Goal: Task Accomplishment & Management: Complete application form

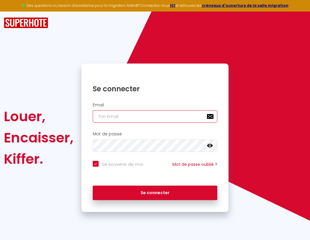
type input "s"
checkbox input "true"
type input "su"
checkbox input "true"
type input "sup"
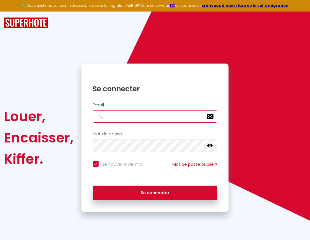
checkbox input "true"
type input "supe"
checkbox input "true"
type input "super"
checkbox input "true"
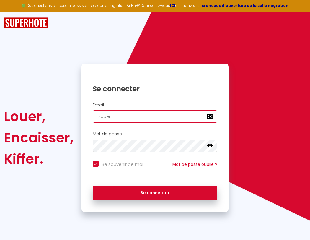
type input "superb"
checkbox input "true"
type input "superbo"
checkbox input "true"
type input "superbor"
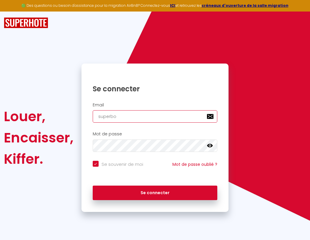
checkbox input "true"
type input "s"
checkbox input "true"
type input "superbord"
checkbox input "true"
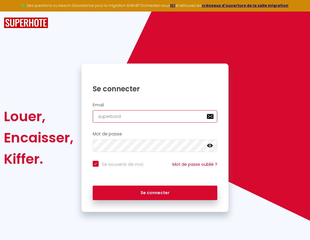
type input "su"
checkbox input "true"
type input "superborde"
checkbox input "true"
type input "sup"
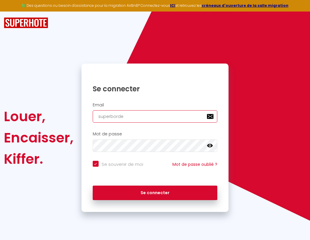
checkbox input "true"
type input "superbordea"
checkbox input "true"
type input "supe"
checkbox input "true"
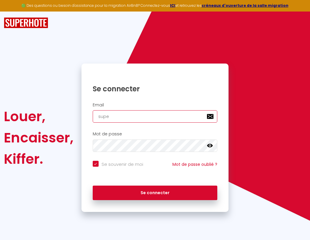
type input "superbordeau"
checkbox input "true"
type input "super"
checkbox input "true"
type input "superbordeaux"
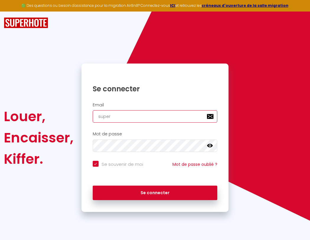
checkbox input "true"
type input "s"
checkbox input "true"
type input "superb"
checkbox input "true"
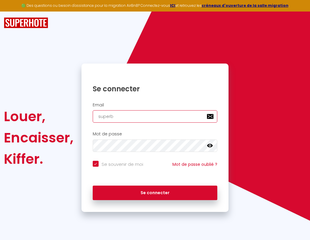
type input "superbordeaux@"
checkbox input "true"
type input "superbo"
checkbox input "true"
type input "superbordeaux@g"
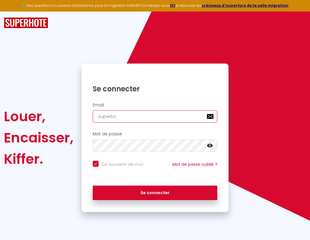
checkbox input "true"
type input "superbor"
checkbox input "true"
type input "superbordeaux@gm"
checkbox input "true"
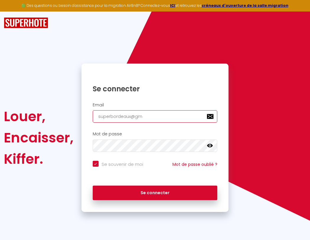
type input "superbord"
checkbox input "true"
type input "superbordeaux@gma"
checkbox input "true"
type input "superborde"
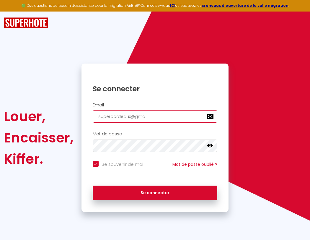
checkbox input "true"
type input "superbordeaux@gmai"
checkbox input "true"
type input "superbordea"
checkbox input "true"
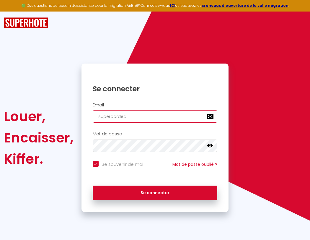
type input "superbo"
checkbox input "true"
type input "[EMAIL_ADDRESS]"
checkbox input "true"
type input "superbordeau"
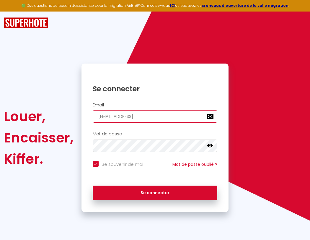
checkbox input "true"
type input "superbor"
checkbox input "true"
type input "[EMAIL_ADDRESS]."
checkbox input "true"
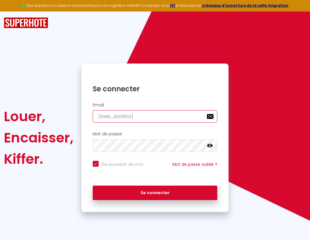
type input "superbordeaux"
checkbox input "true"
type input "superbord"
checkbox input "true"
type input "superbordeaux@"
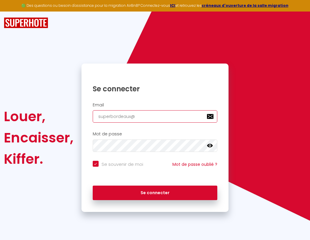
checkbox input "true"
type input "superborde"
checkbox input "true"
type input "superbordeaux@g"
checkbox input "true"
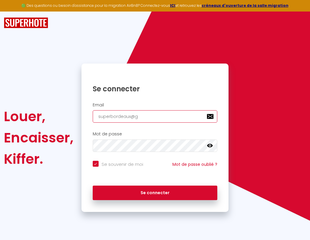
type input "superbordea"
checkbox input "true"
type input "superbordeaux@gm"
checkbox input "true"
type input "superbordeau"
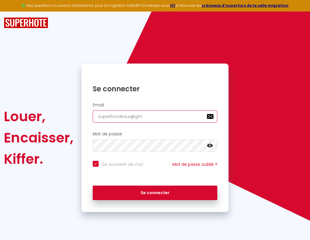
checkbox input "true"
type input "superbordeaux@gma"
checkbox input "true"
type input "superbordeaux"
checkbox input "true"
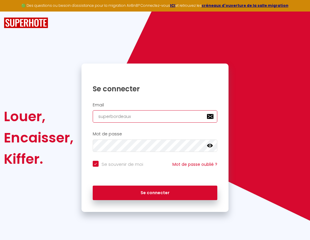
type input "superbordeaux@gmai"
checkbox input "true"
type input "superbordeaux@"
checkbox input "true"
type input "[EMAIL_ADDRESS]"
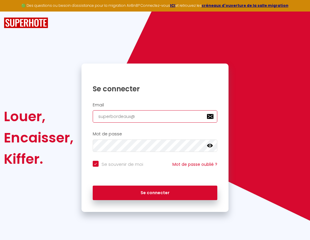
checkbox input "true"
